Goal: Task Accomplishment & Management: Manage account settings

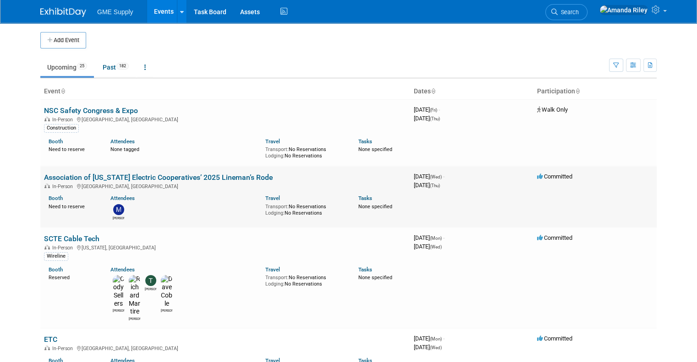
click at [245, 177] on link "Association of [US_STATE] Electric Cooperatives’ 2025 Lineman’s Rode" at bounding box center [158, 177] width 229 height 9
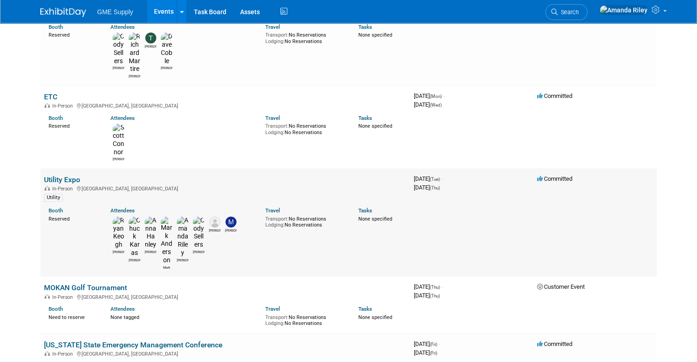
scroll to position [247, 0]
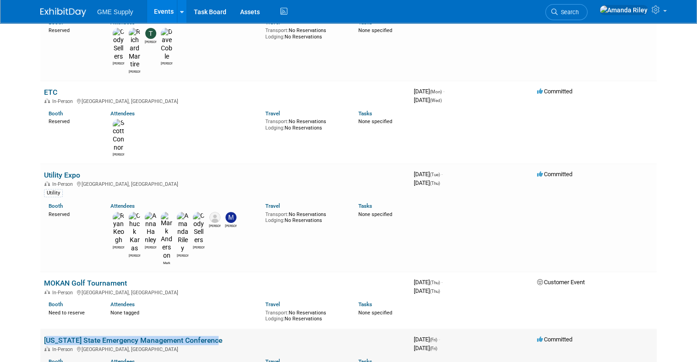
drag, startPoint x: 208, startPoint y: 250, endPoint x: 35, endPoint y: 250, distance: 173.6
copy link "[US_STATE] State Emergency Management Conference"
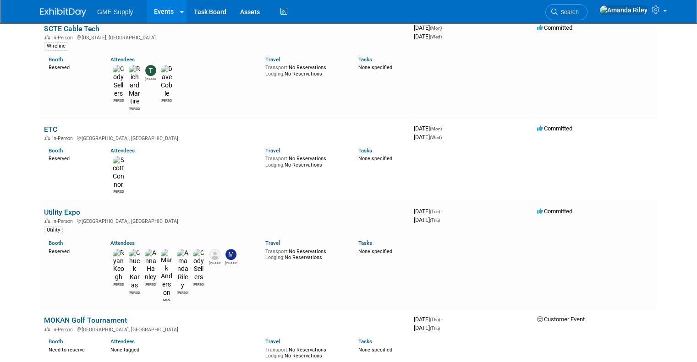
scroll to position [0, 0]
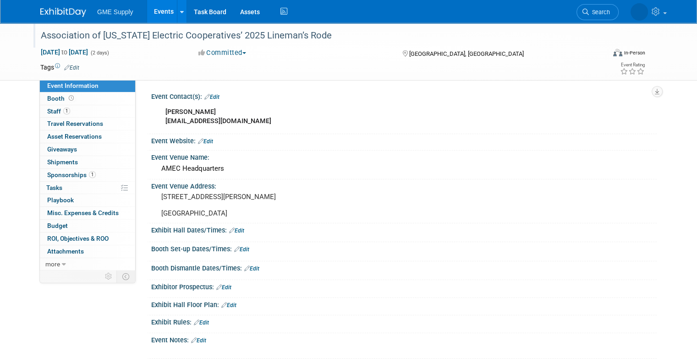
click at [318, 38] on div "Association of [US_STATE] Electric Cooperatives’ 2025 Lineman’s Rode" at bounding box center [316, 35] width 556 height 16
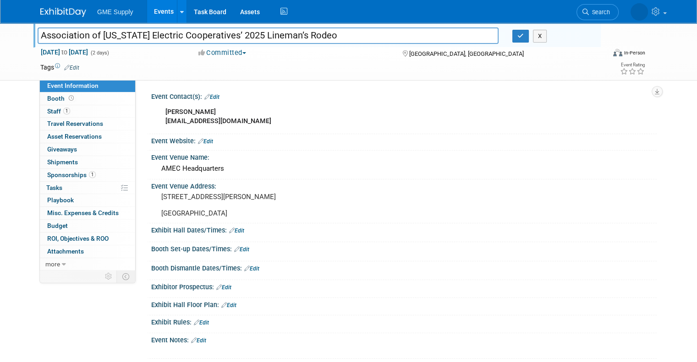
click at [306, 41] on input "Association of [US_STATE] Electric Cooperatives’ 2025 Lineman’s Rodeo" at bounding box center [268, 35] width 461 height 16
type input "Association of [US_STATE] Electric Cooperatives’ 2025 Lineman’s Rodeo"
click at [523, 43] on div "Association of [US_STATE] Electric Cooperatives’ 2025 Lineman’s Rodeo X" at bounding box center [316, 37] width 570 height 14
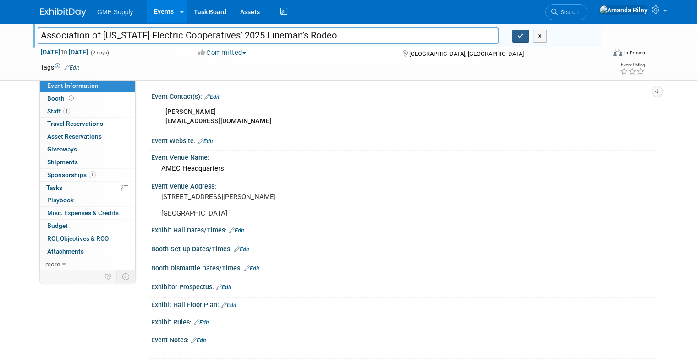
click at [520, 35] on button "button" at bounding box center [520, 36] width 16 height 13
